Goal: Find specific page/section: Find specific page/section

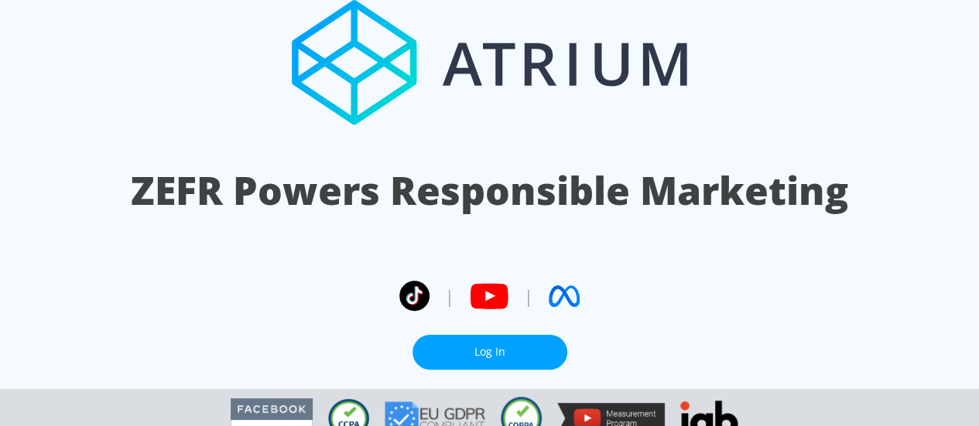
click at [475, 335] on link "Log In" at bounding box center [489, 352] width 155 height 35
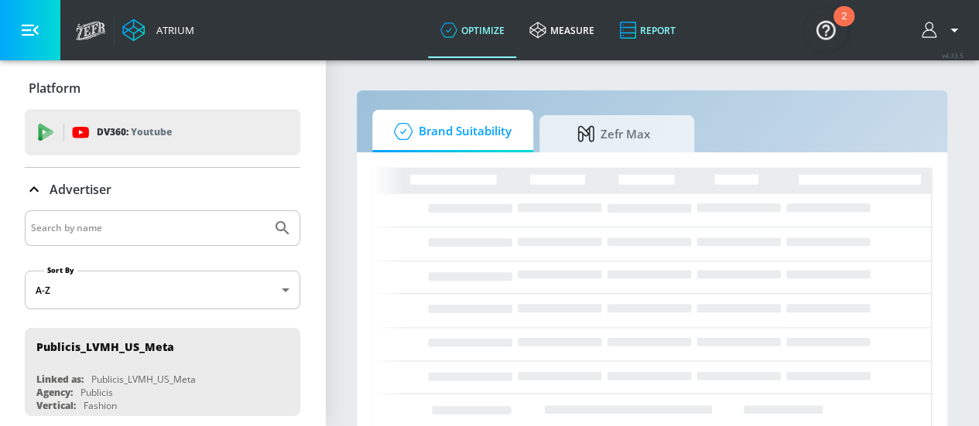
click at [665, 35] on link "Report" at bounding box center [646, 30] width 81 height 56
